Goal: Task Accomplishment & Management: Manage account settings

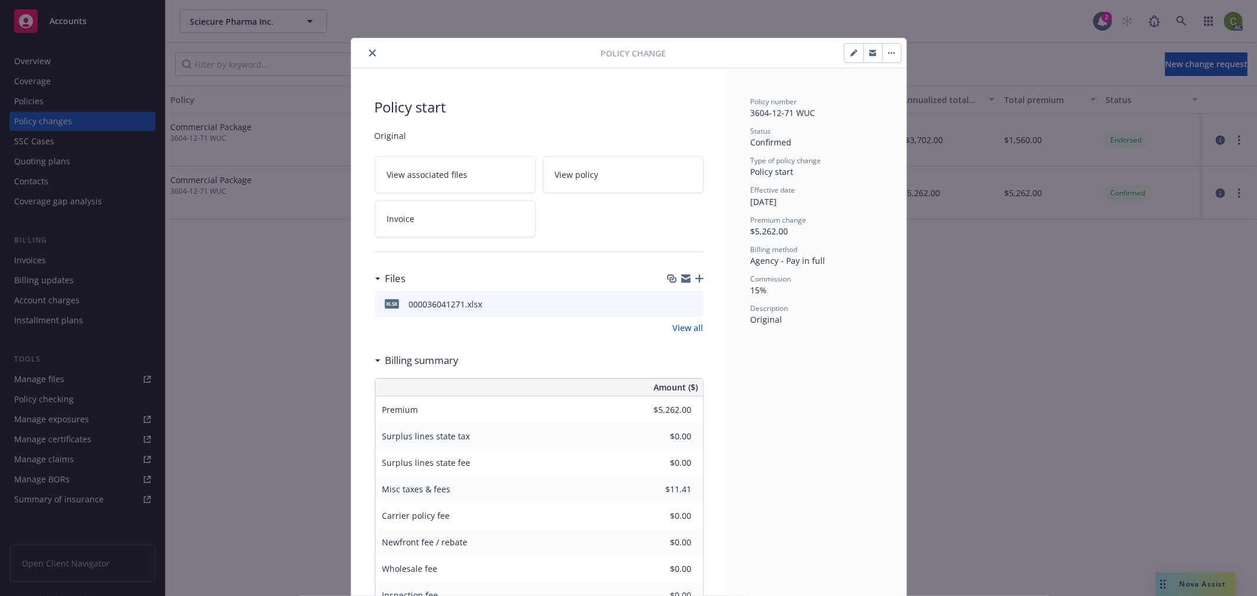
click at [365, 52] on button "close" at bounding box center [372, 53] width 14 height 14
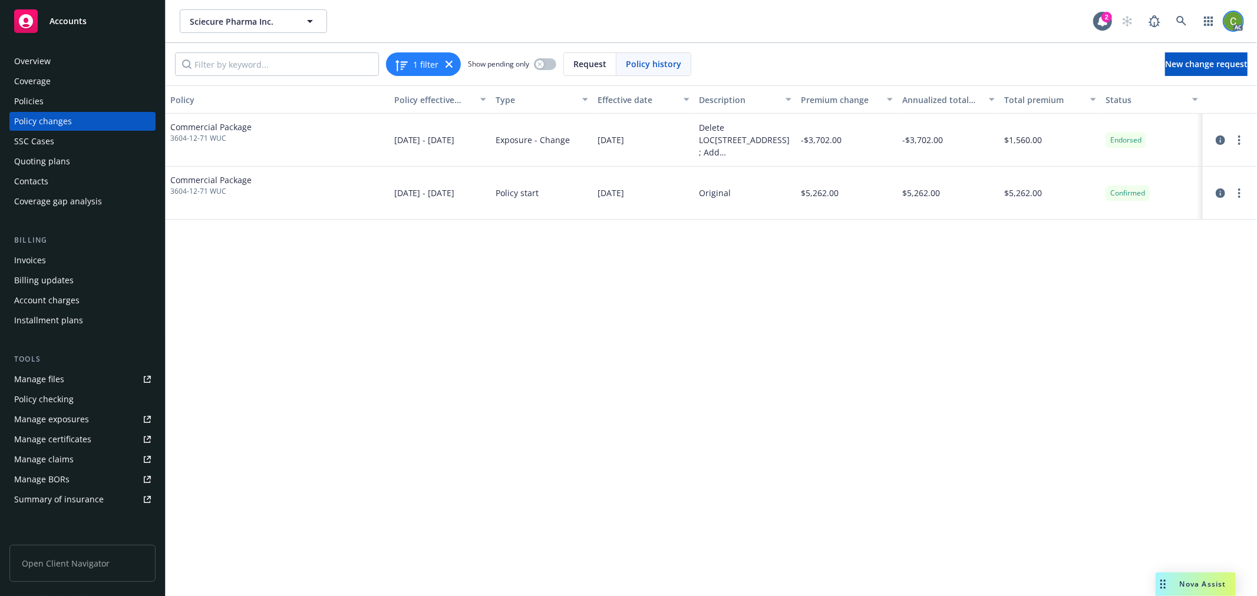
click at [1236, 19] on img at bounding box center [1233, 21] width 19 height 19
click at [1163, 54] on link "Log out" at bounding box center [1184, 53] width 118 height 24
